Goal: Browse casually

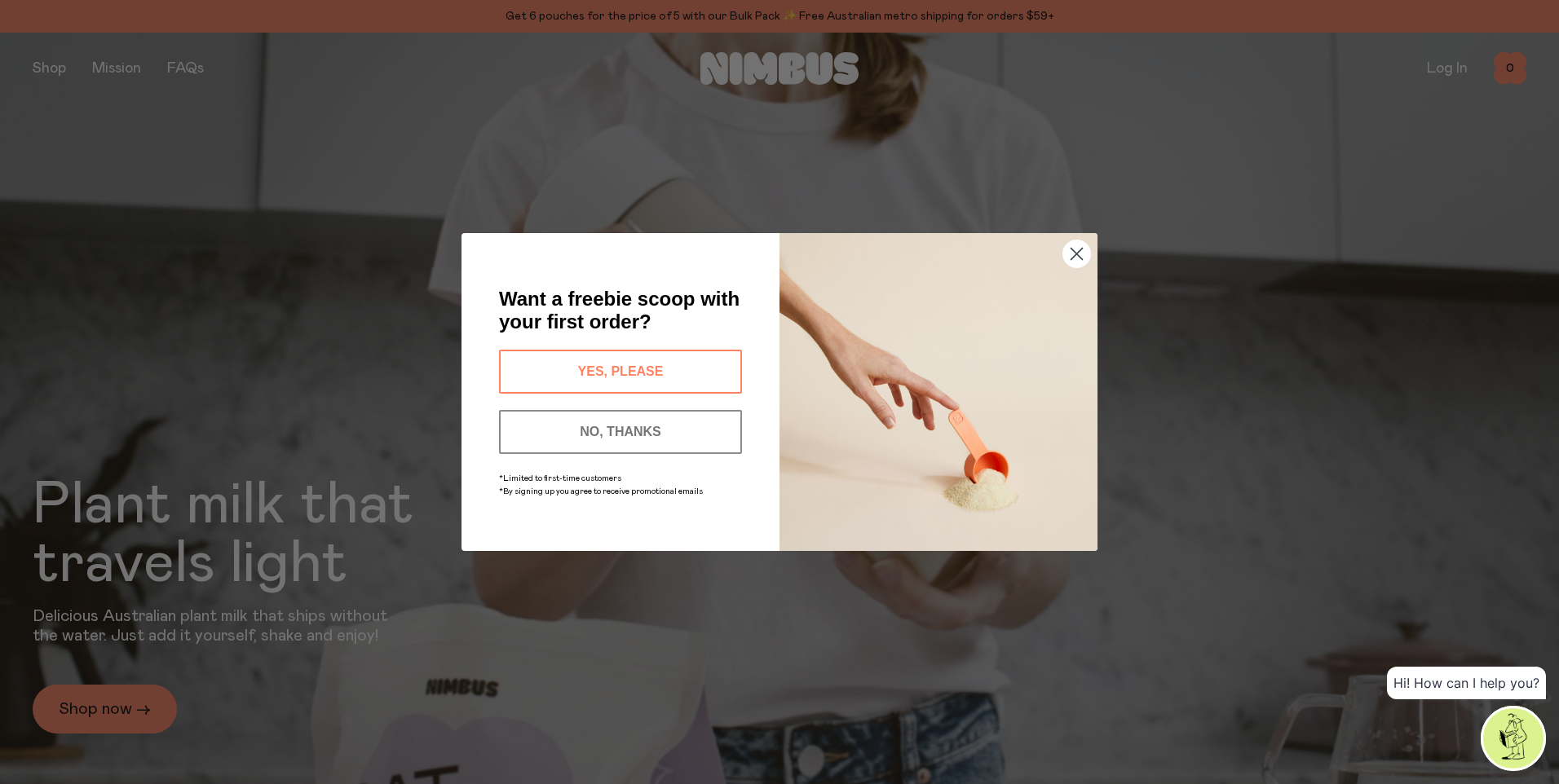
click at [1079, 248] on circle "Close dialog" at bounding box center [1077, 254] width 27 height 27
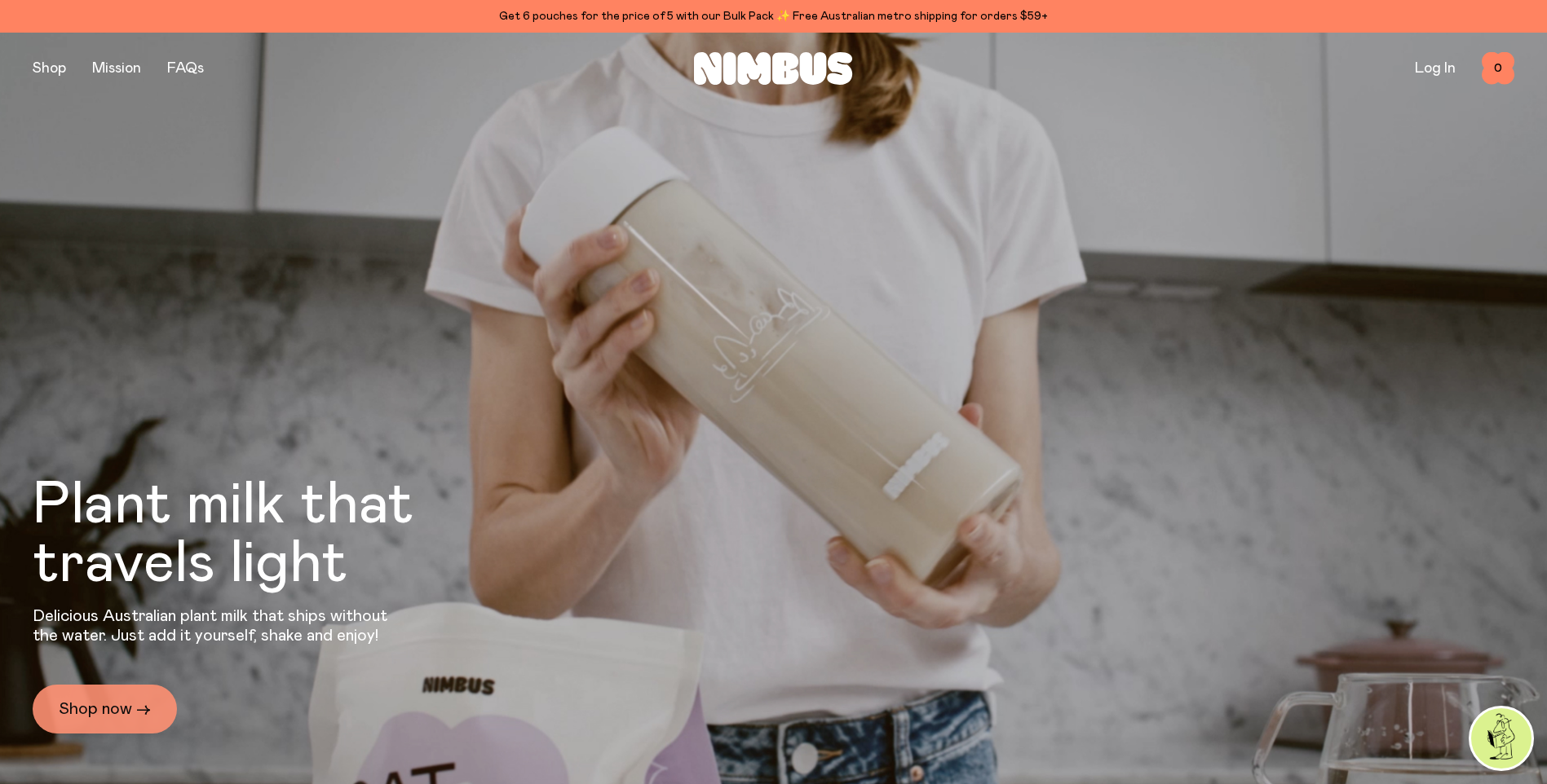
click at [101, 708] on link "Shop now →" at bounding box center [104, 709] width 144 height 49
